Goal: Register for event/course

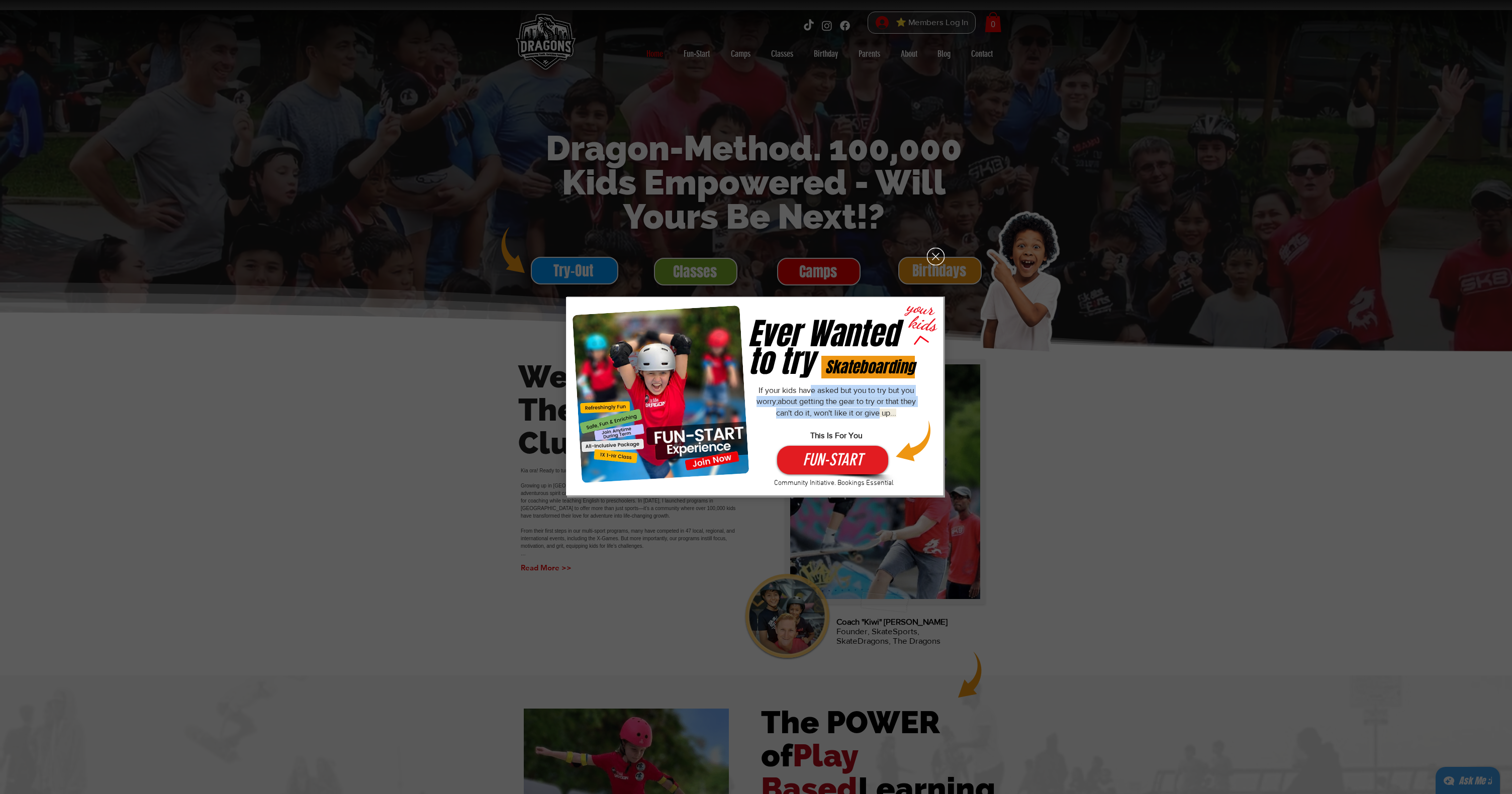
drag, startPoint x: 811, startPoint y: 395, endPoint x: 889, endPoint y: 414, distance: 80.3
click at [889, 414] on p "If your kids have asked but you to try but you worry; about getting the gear to…" at bounding box center [836, 413] width 163 height 56
click at [906, 410] on p "If your kids have asked but you to try but you worry; about getting the gear to…" at bounding box center [836, 413] width 163 height 56
click at [851, 459] on span "FUN-START" at bounding box center [833, 459] width 60 height 23
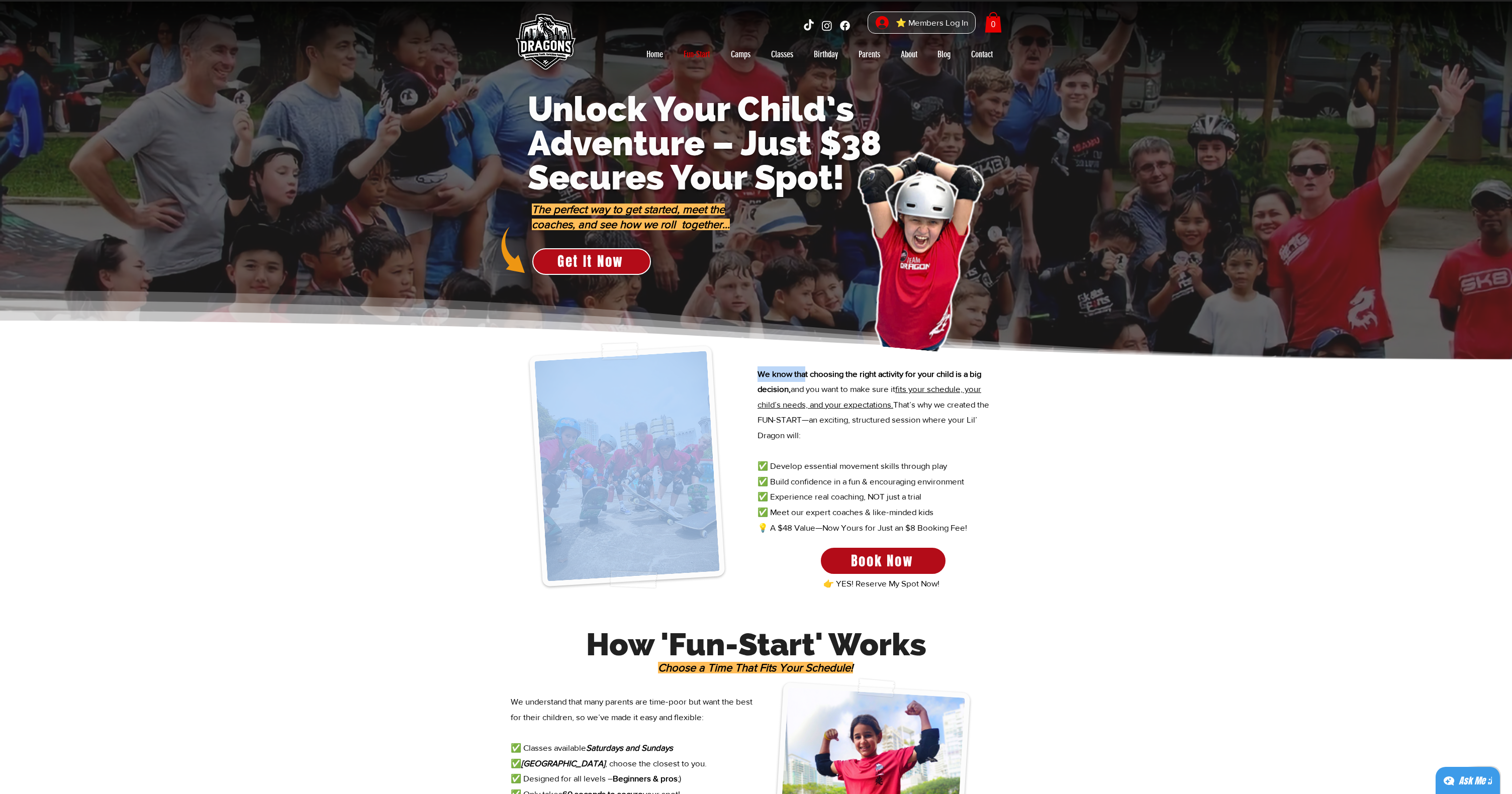
drag, startPoint x: 806, startPoint y: 376, endPoint x: 1017, endPoint y: 412, distance: 214.0
click at [1017, 412] on section "We know that choosing the right activity for your child is a big decision, and …" at bounding box center [756, 482] width 1512 height 246
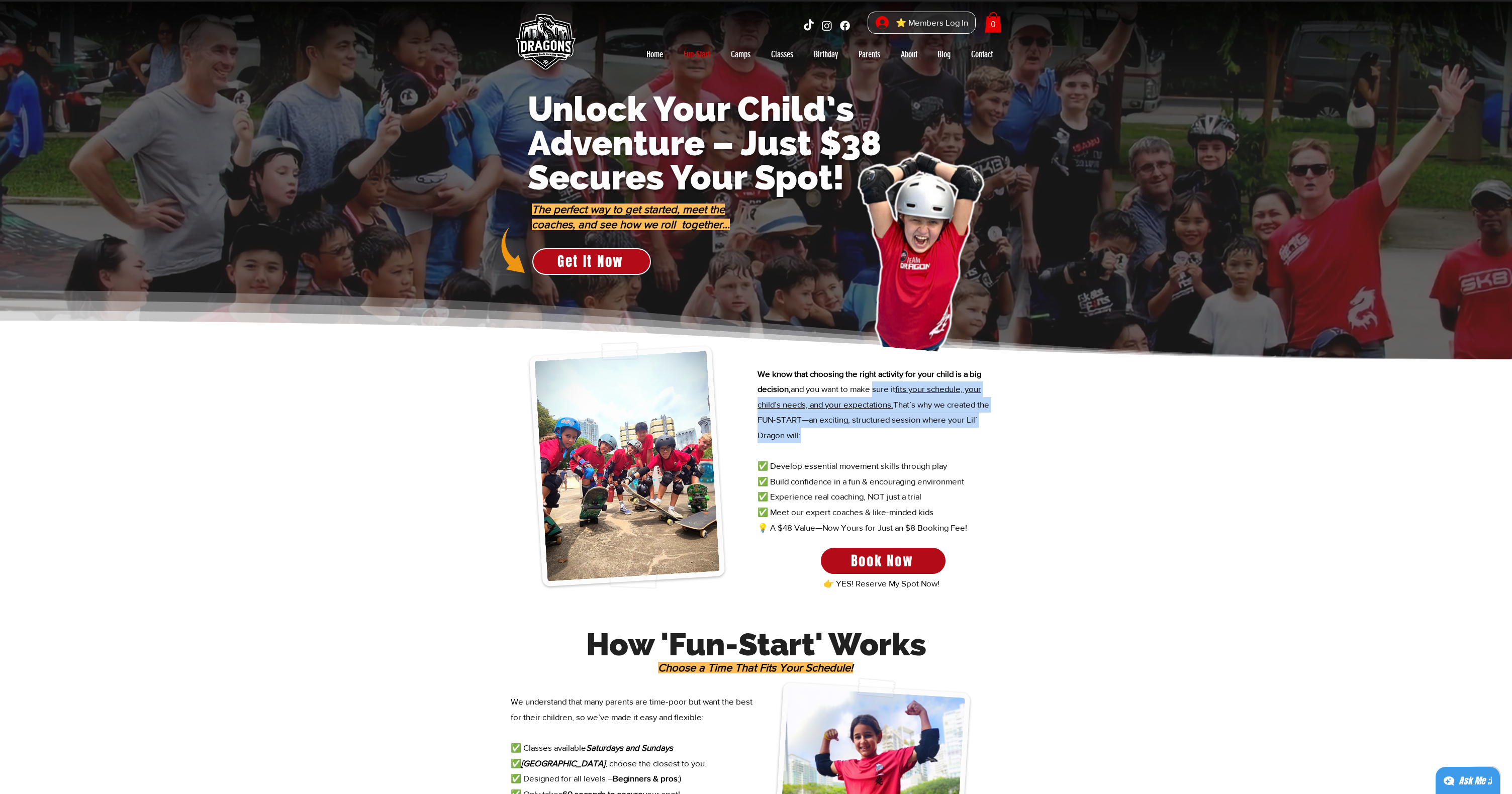
drag, startPoint x: 876, startPoint y: 385, endPoint x: 989, endPoint y: 435, distance: 123.6
click at [990, 435] on p "We know that choosing the right activity for your child is a big decision, and …" at bounding box center [879, 413] width 243 height 93
click at [989, 435] on p "We know that choosing the right activity for your child is a big decision, and …" at bounding box center [879, 413] width 243 height 93
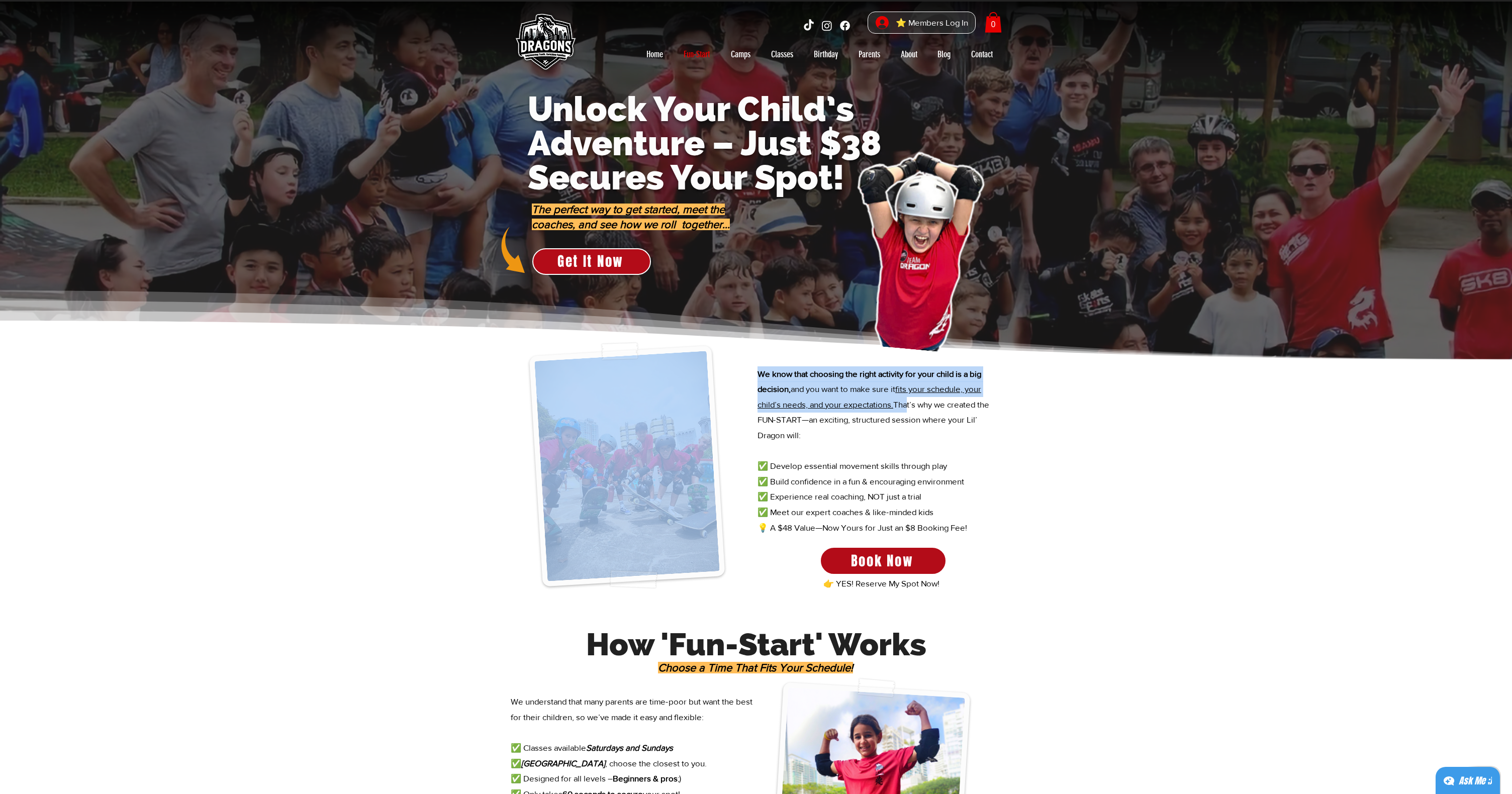
drag, startPoint x: 910, startPoint y: 409, endPoint x: 1018, endPoint y: 432, distance: 110.4
click at [1020, 433] on section "We know that choosing the right activity for your child is a big decision, and …" at bounding box center [756, 482] width 1512 height 246
click at [1018, 432] on div at bounding box center [756, 482] width 1512 height 246
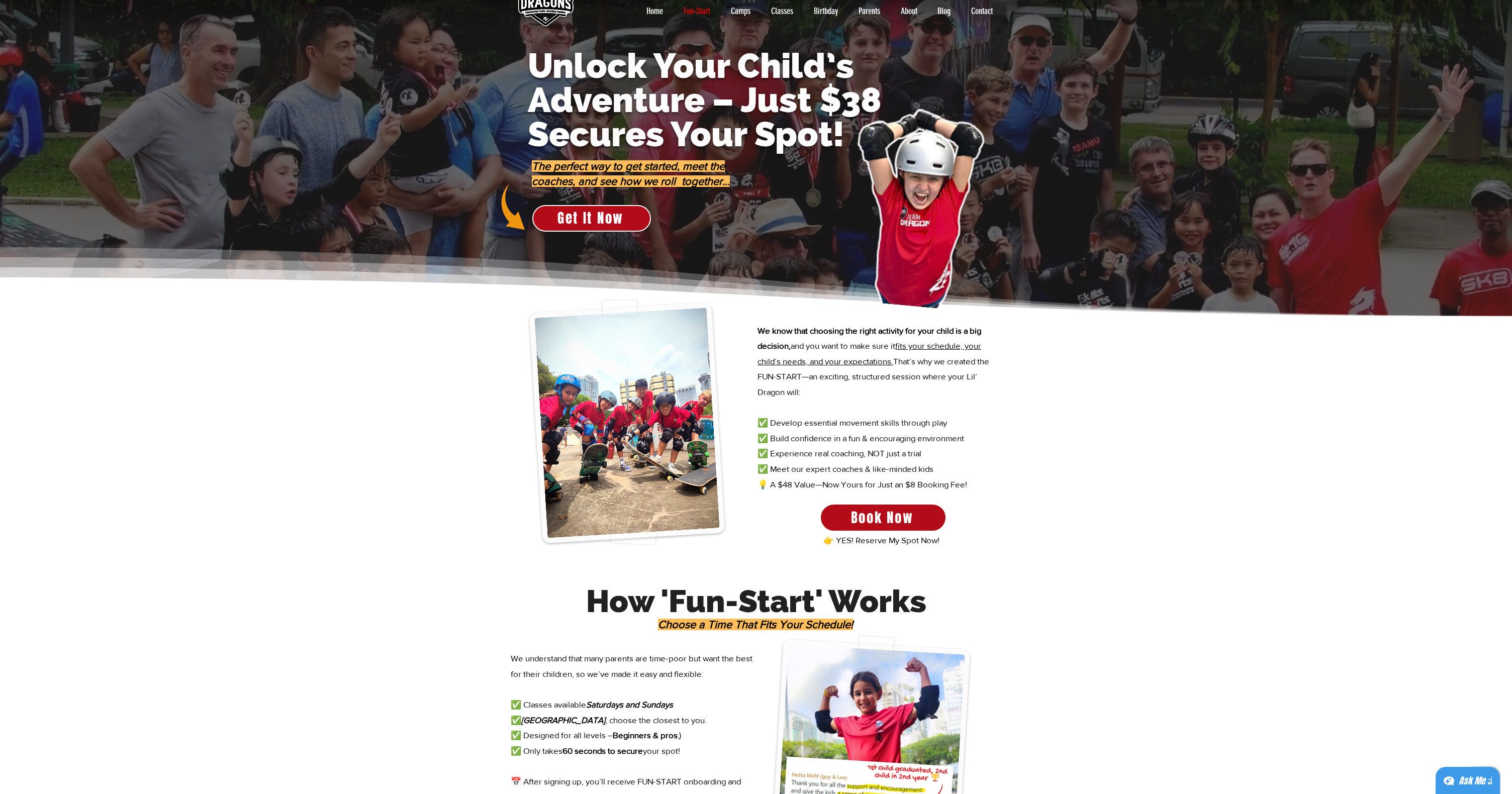
scroll to position [81, 0]
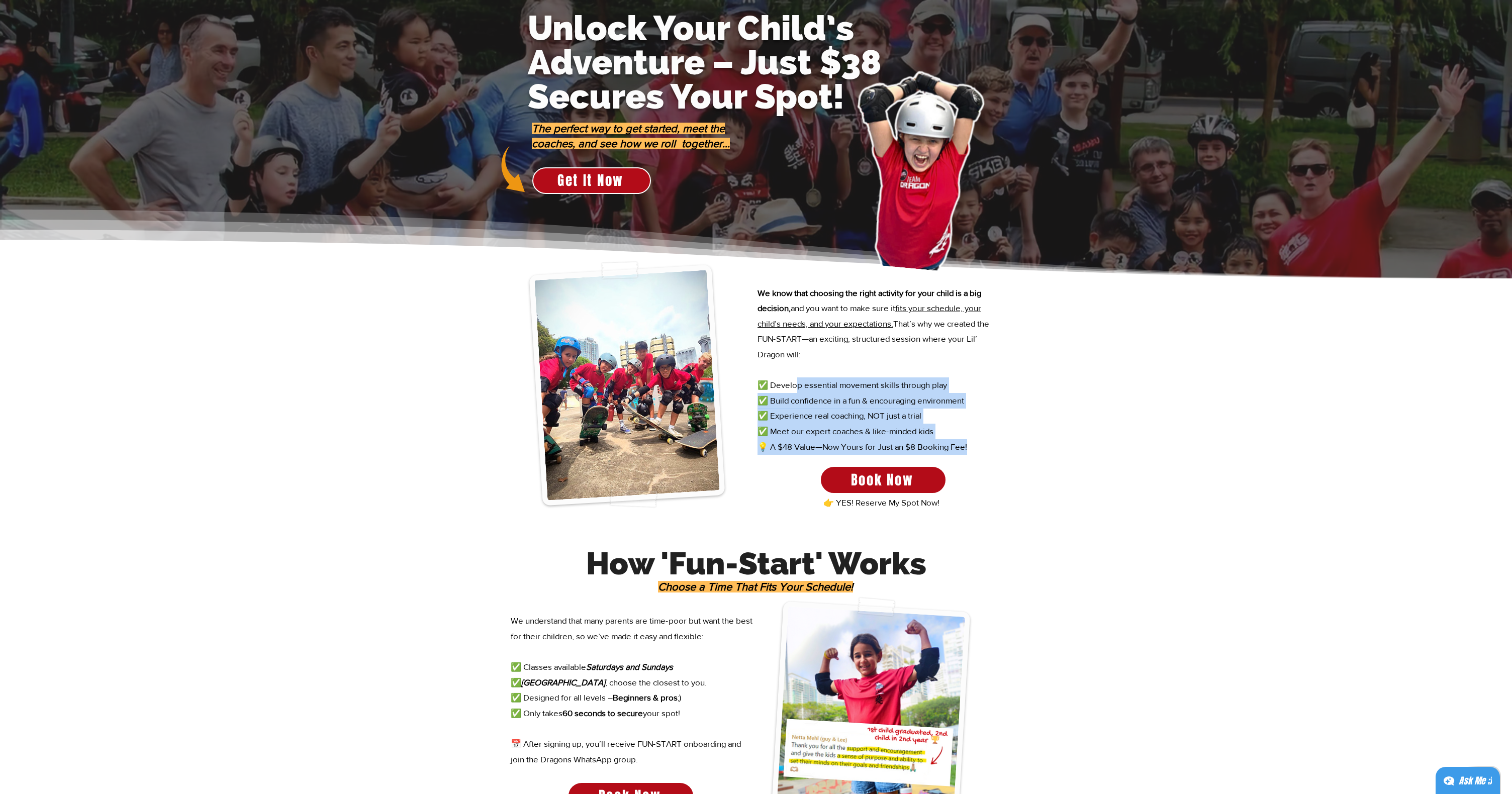
drag, startPoint x: 797, startPoint y: 389, endPoint x: 968, endPoint y: 444, distance: 179.6
click at [968, 444] on div "We know that choosing the right activity for your child is a big decision, and …" at bounding box center [879, 370] width 243 height 170
click at [968, 443] on p "💡 A $48 Value—Now Yours for Just an $8 Booking Fee!" at bounding box center [879, 447] width 243 height 16
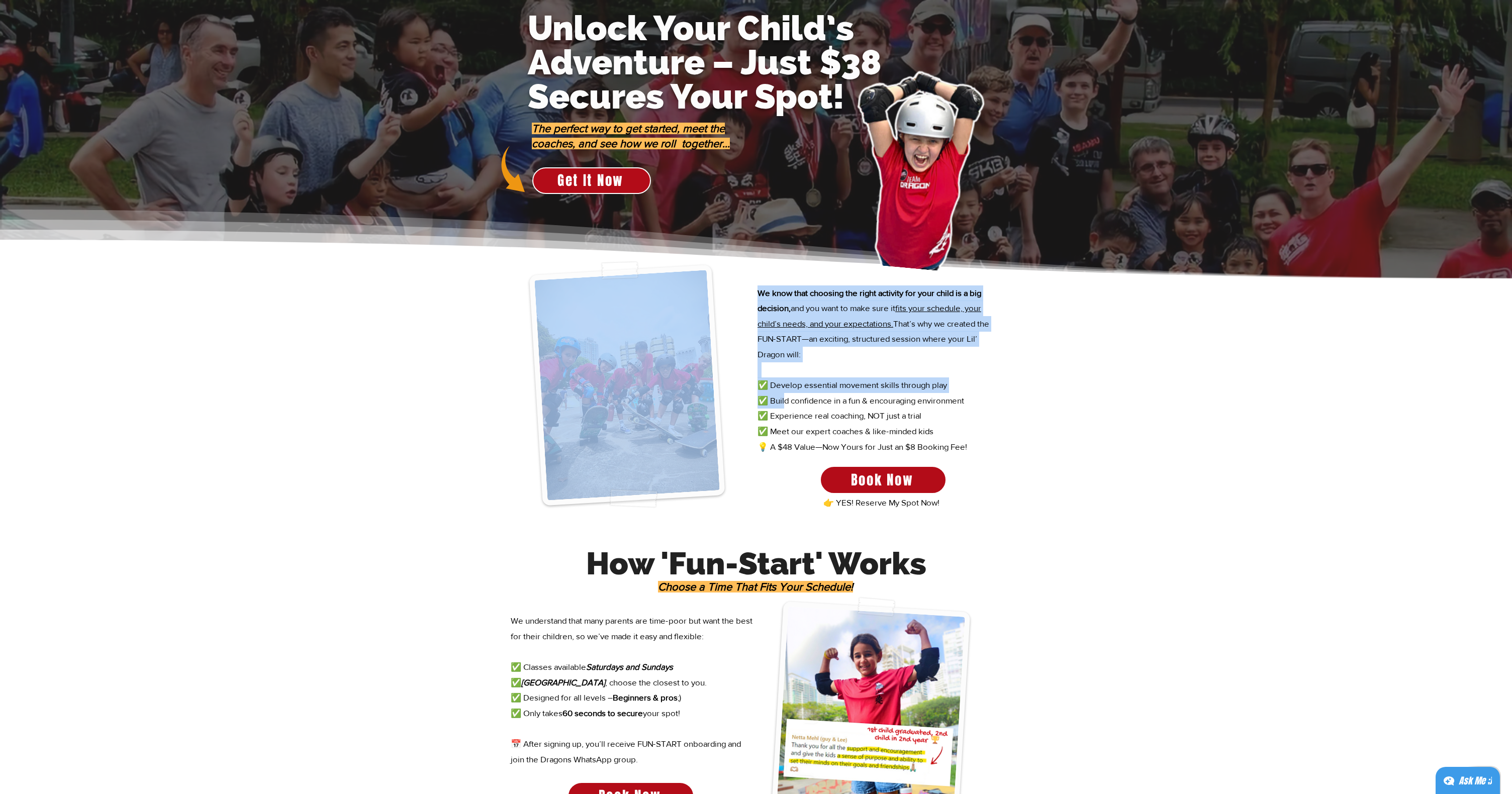
drag, startPoint x: 781, startPoint y: 406, endPoint x: 1013, endPoint y: 449, distance: 236.0
click at [1013, 449] on section "We know that choosing the right activity for your child is a big decision, and …" at bounding box center [756, 401] width 1512 height 246
click at [1013, 449] on div at bounding box center [756, 401] width 1512 height 246
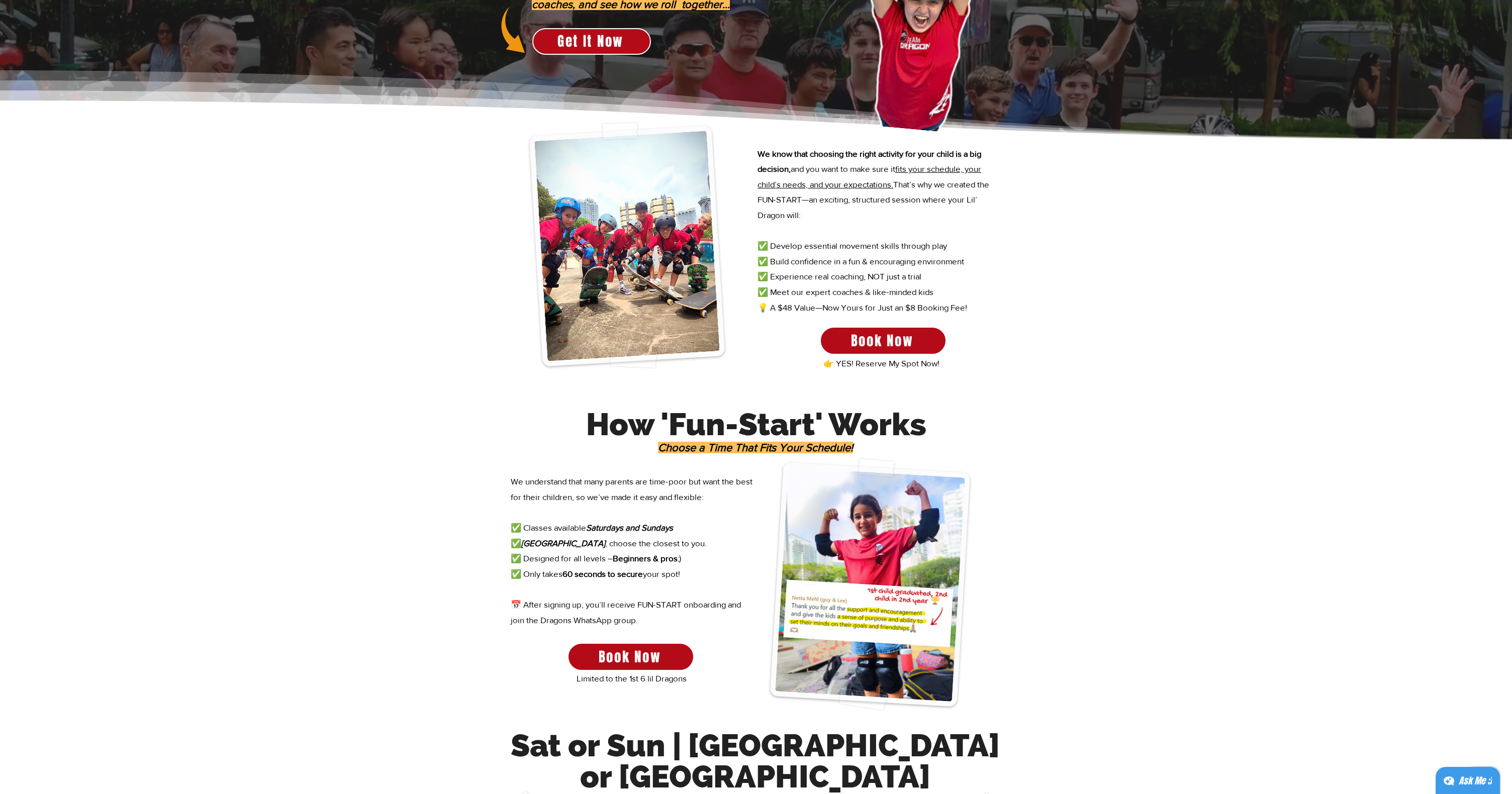
scroll to position [224, 0]
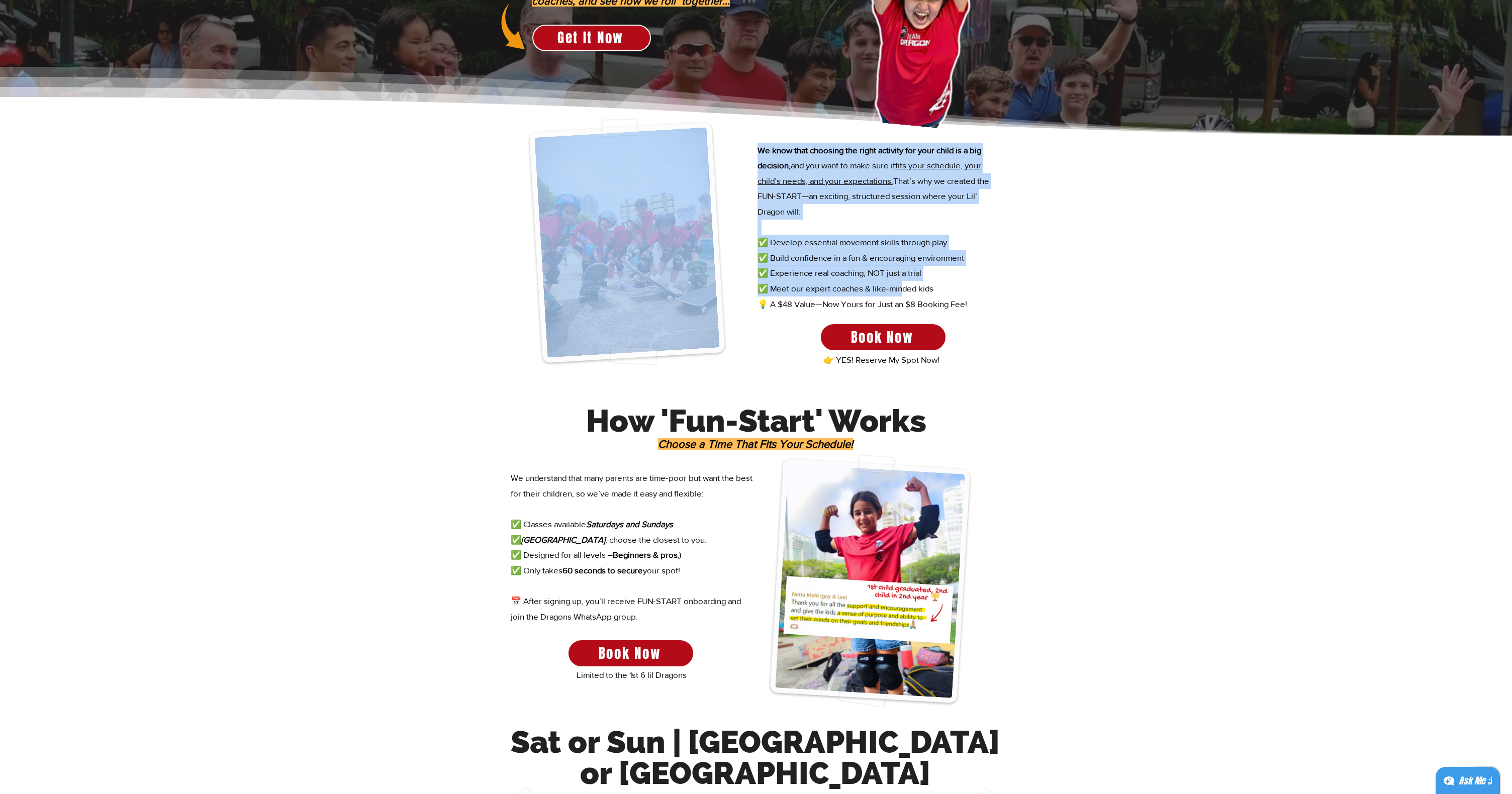
drag, startPoint x: 896, startPoint y: 295, endPoint x: 1052, endPoint y: 339, distance: 162.1
click at [1052, 339] on section "We know that choosing the right activity for your child is a big decision, and …" at bounding box center [756, 259] width 1512 height 246
click at [1052, 339] on div at bounding box center [756, 259] width 1512 height 246
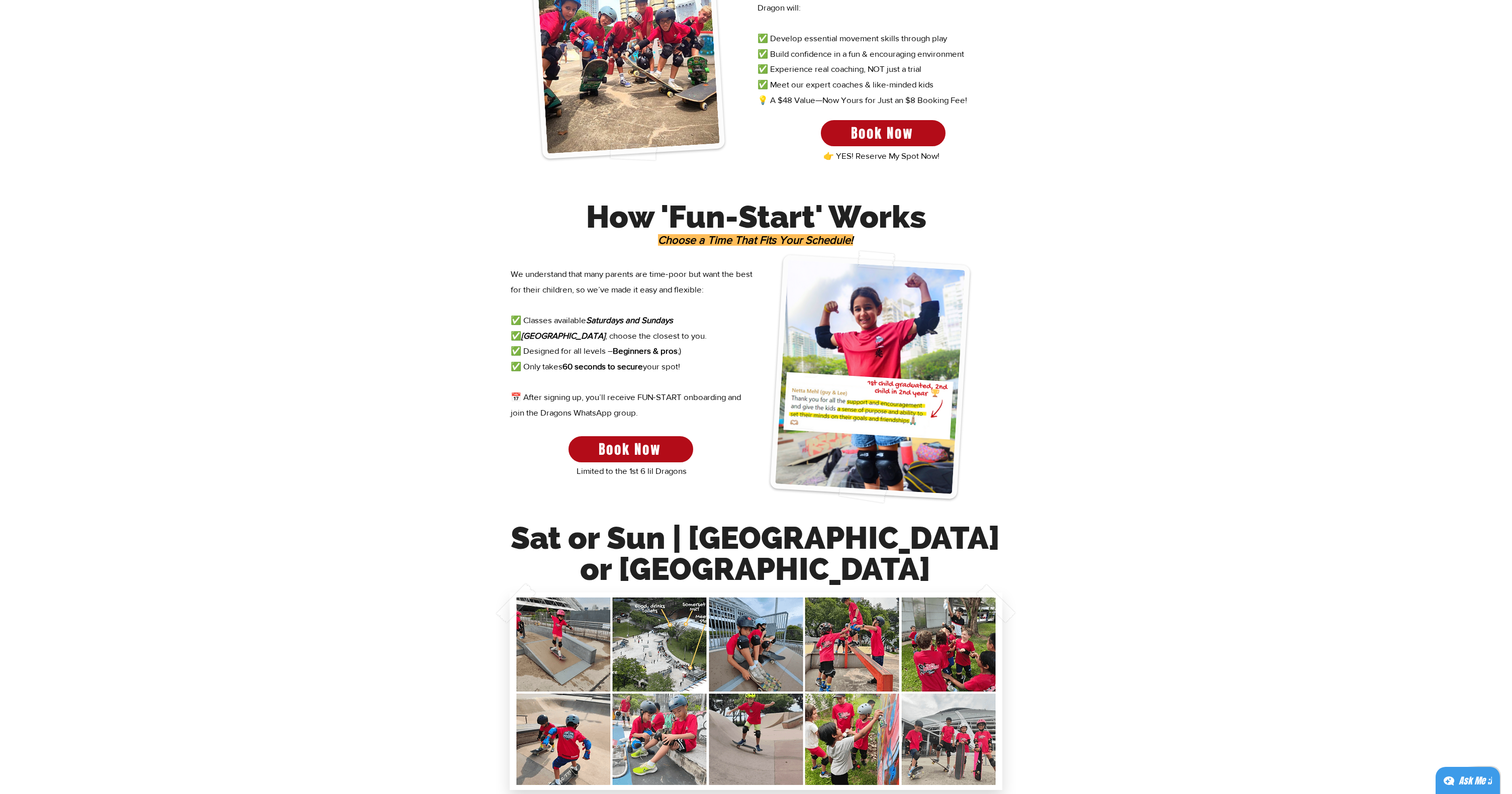
scroll to position [425, 0]
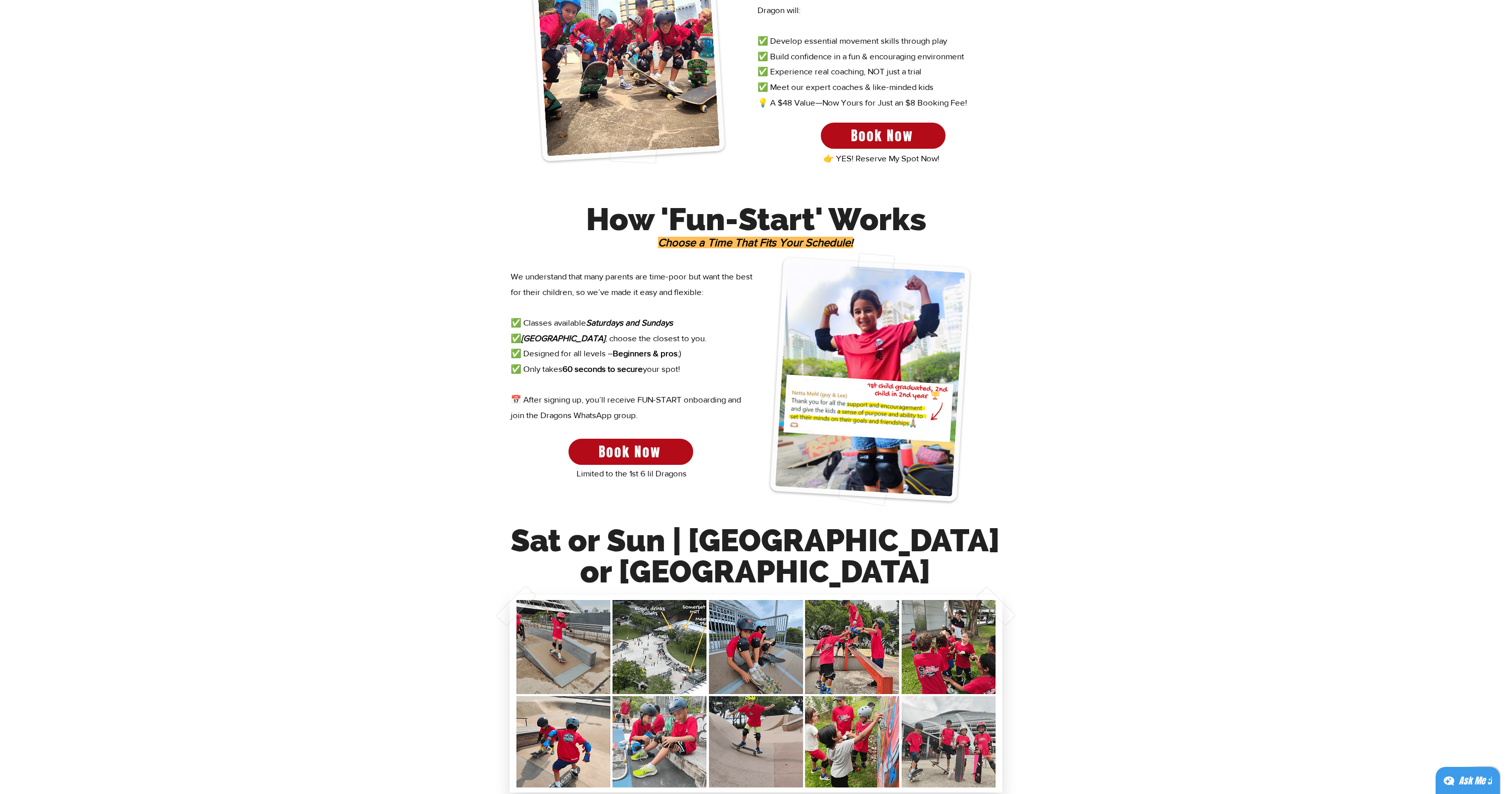
drag, startPoint x: 582, startPoint y: 317, endPoint x: 709, endPoint y: 357, distance: 133.2
click at [710, 358] on p "✅ Classes available Saturdays and Sundays ✅ Somerset or [GEOGRAPHIC_DATA] , cho…" at bounding box center [632, 353] width 243 height 77
click at [721, 379] on p "✅ Classes available Saturdays and Sundays ✅ Somerset or [GEOGRAPHIC_DATA] , cho…" at bounding box center [632, 353] width 243 height 77
drag, startPoint x: 582, startPoint y: 342, endPoint x: 562, endPoint y: 310, distance: 37.7
click at [562, 310] on div "We understand that many parents are time-poor but want the best for their child…" at bounding box center [632, 346] width 243 height 155
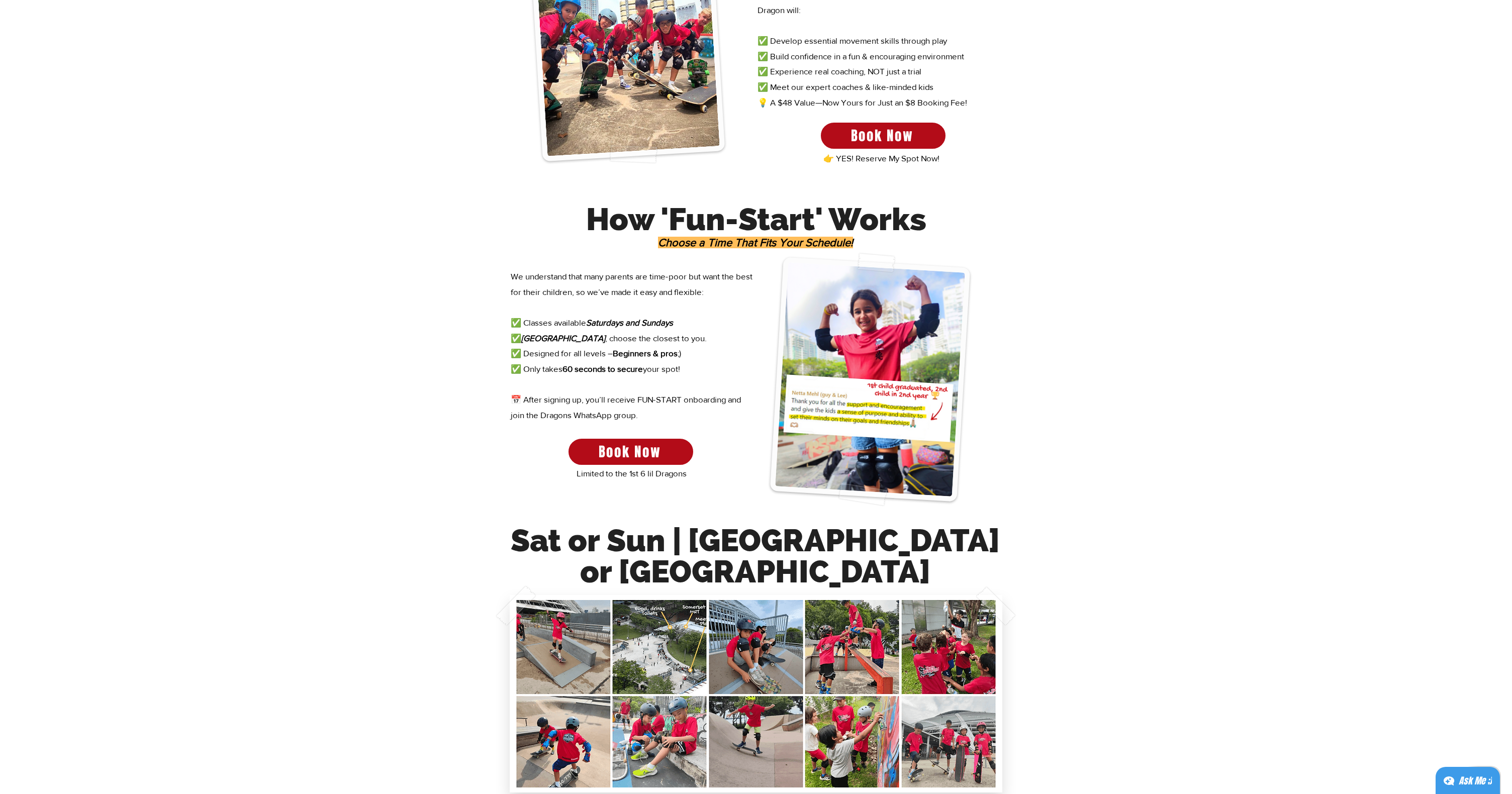
click at [666, 352] on span "Beginners & pros" at bounding box center [645, 353] width 65 height 9
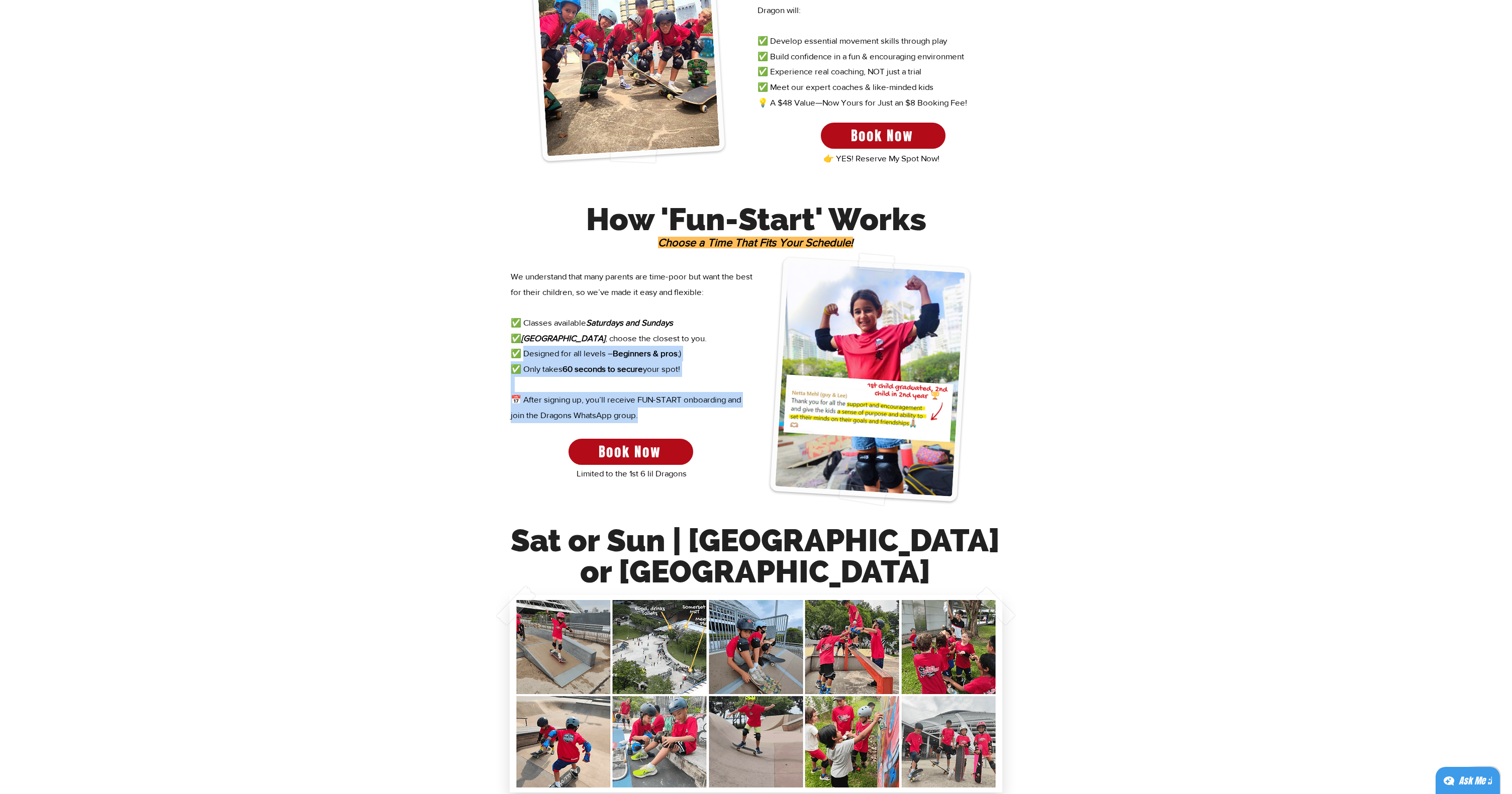
drag, startPoint x: 525, startPoint y: 356, endPoint x: 715, endPoint y: 408, distance: 197.0
click at [716, 409] on div "We understand that many parents are time-poor but want the best for their child…" at bounding box center [632, 346] width 243 height 155
click at [715, 408] on p "📅 After signing up, you’ll receive FUN-START onboarding and join the Dragons Wh…" at bounding box center [632, 407] width 243 height 31
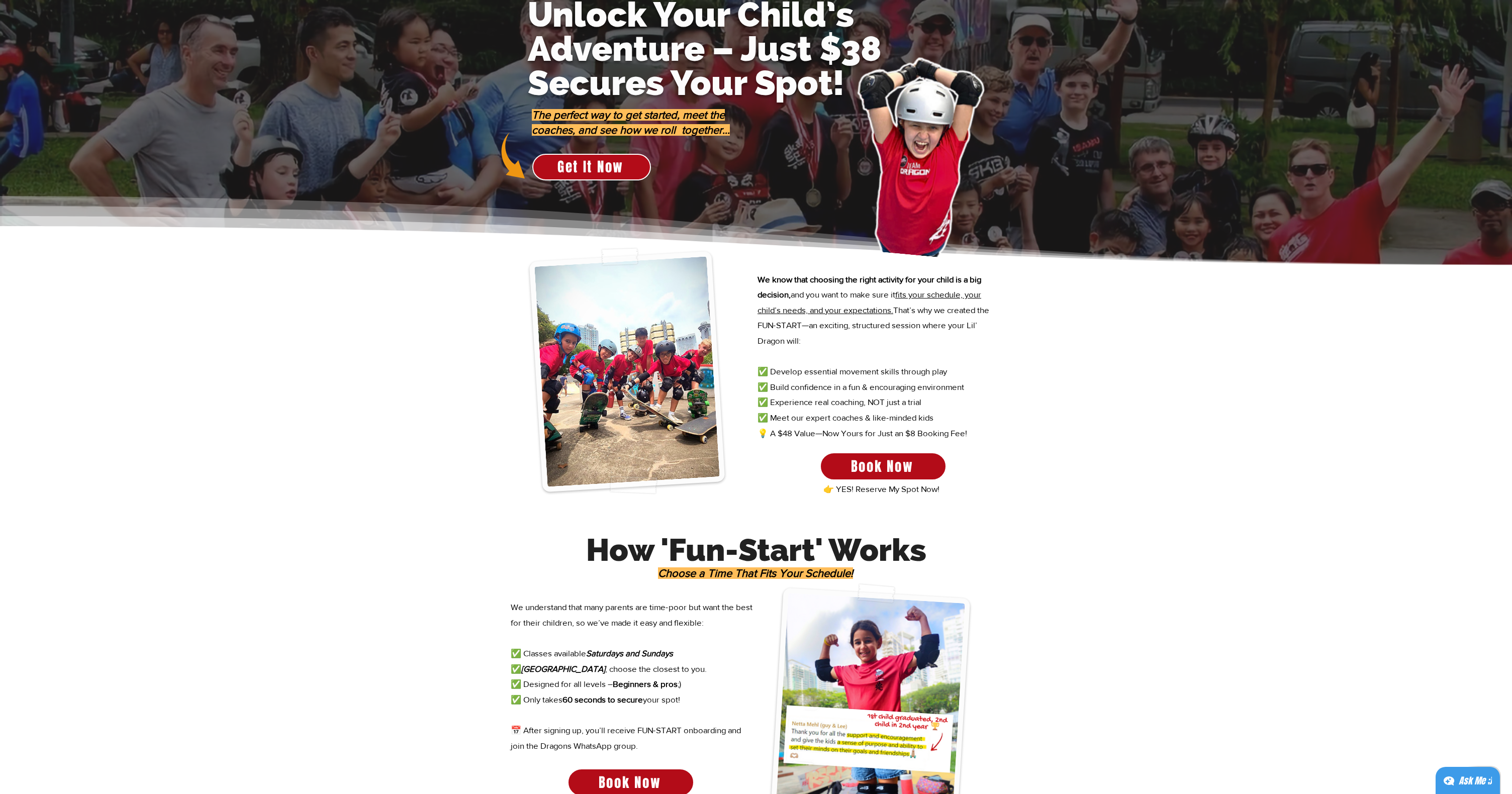
scroll to position [0, 0]
